Goal: Task Accomplishment & Management: Manage account settings

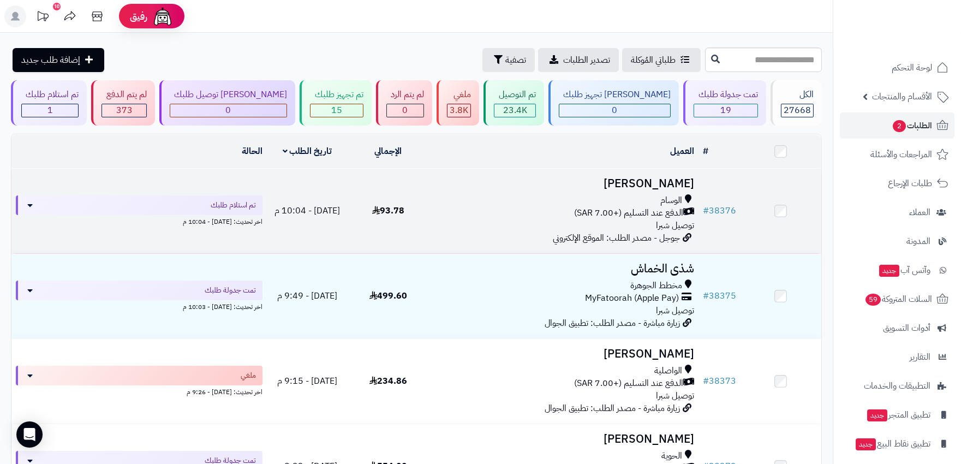
click at [444, 200] on div "الوسام" at bounding box center [563, 200] width 261 height 13
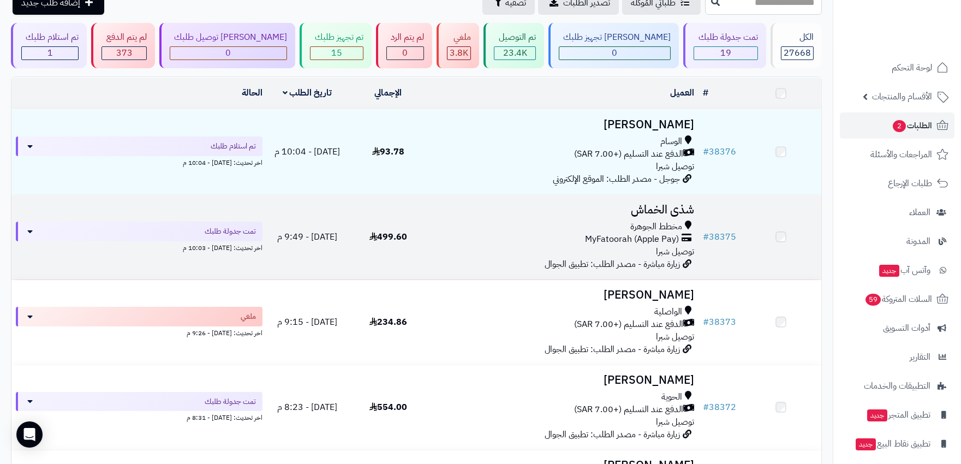
scroll to position [121, 0]
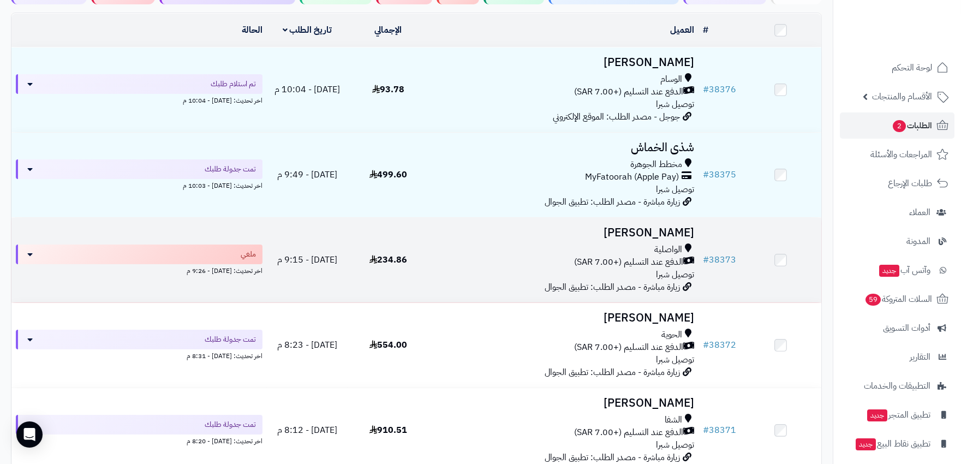
click at [489, 271] on div "الواصلية الدفع عند التسليم (+7.00 SAR) توصيل شبرا" at bounding box center [563, 262] width 261 height 38
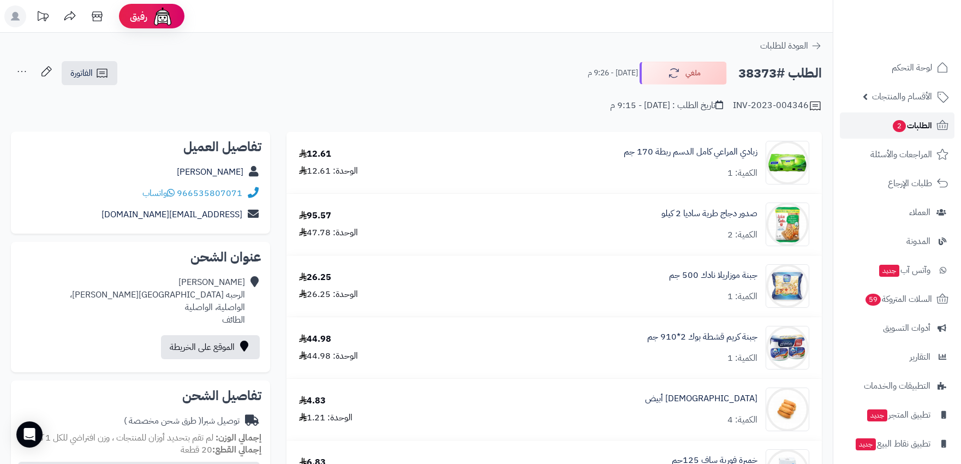
click at [924, 115] on link "الطلبات 2" at bounding box center [897, 125] width 115 height 26
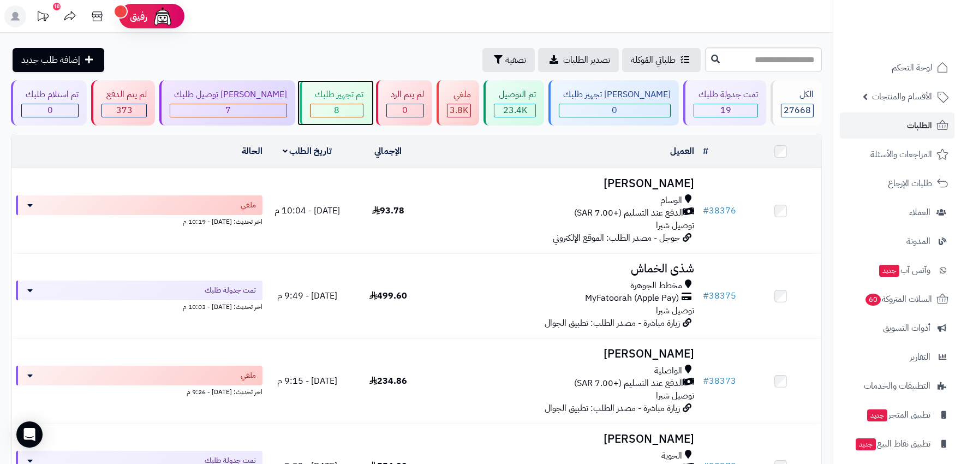
click at [334, 104] on div "8" at bounding box center [336, 110] width 52 height 13
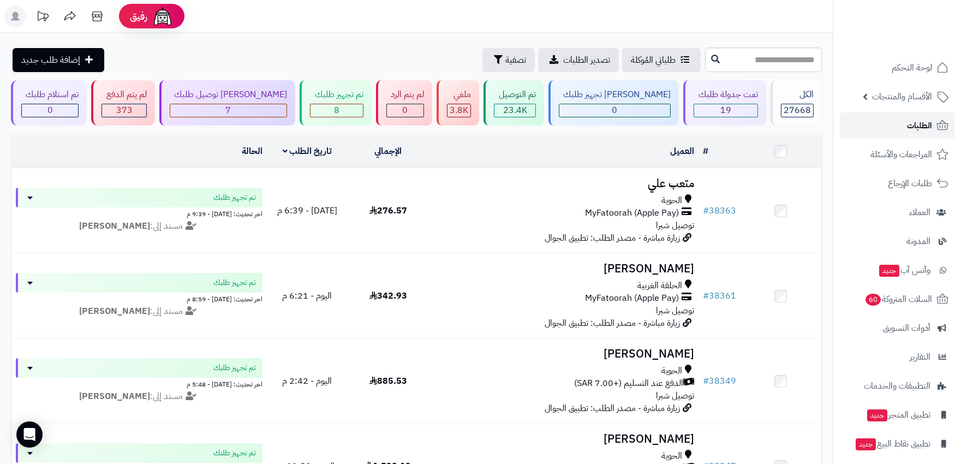
click at [910, 122] on span "الطلبات" at bounding box center [919, 125] width 25 height 15
